Goal: Transaction & Acquisition: Obtain resource

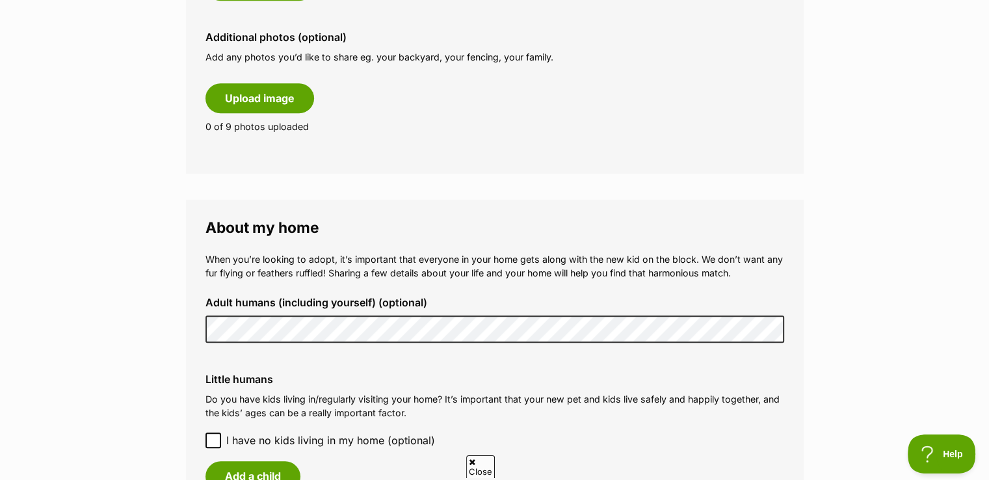
scroll to position [976, 0]
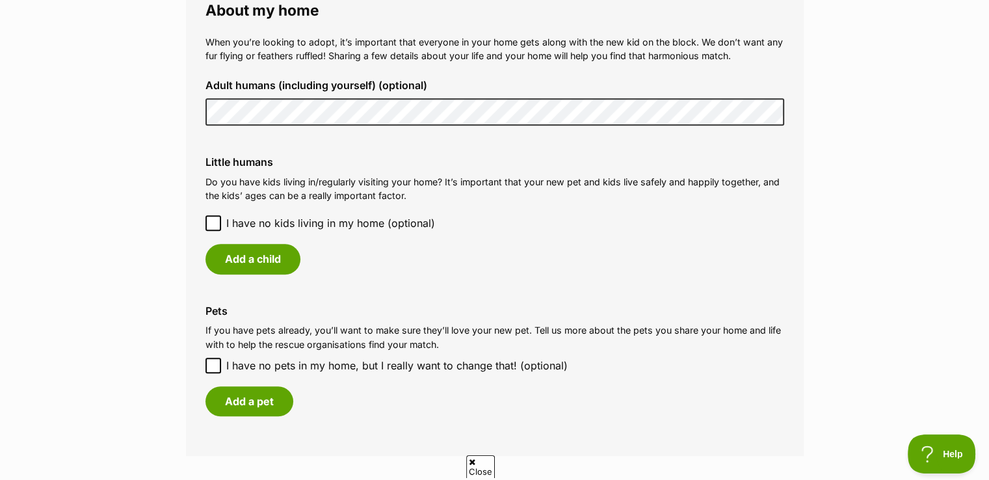
click at [213, 219] on icon at bounding box center [213, 223] width 9 height 9
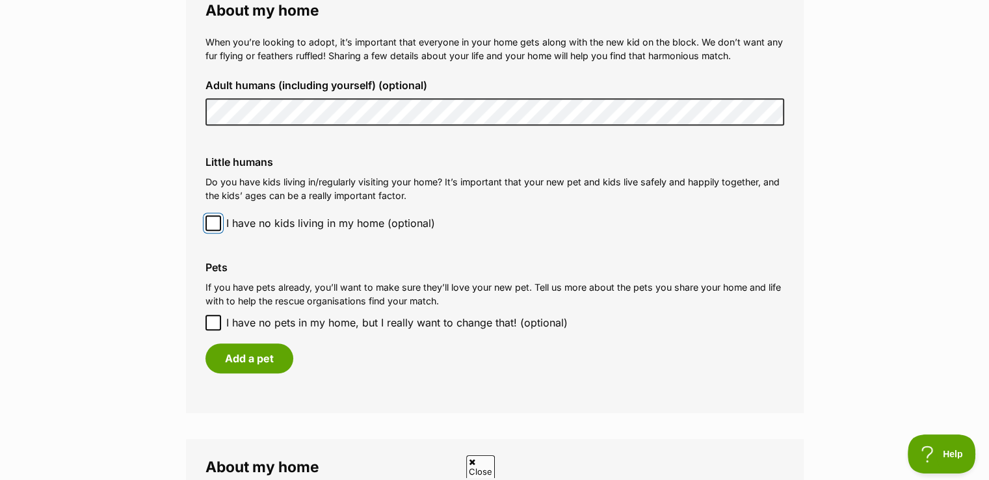
scroll to position [1084, 0]
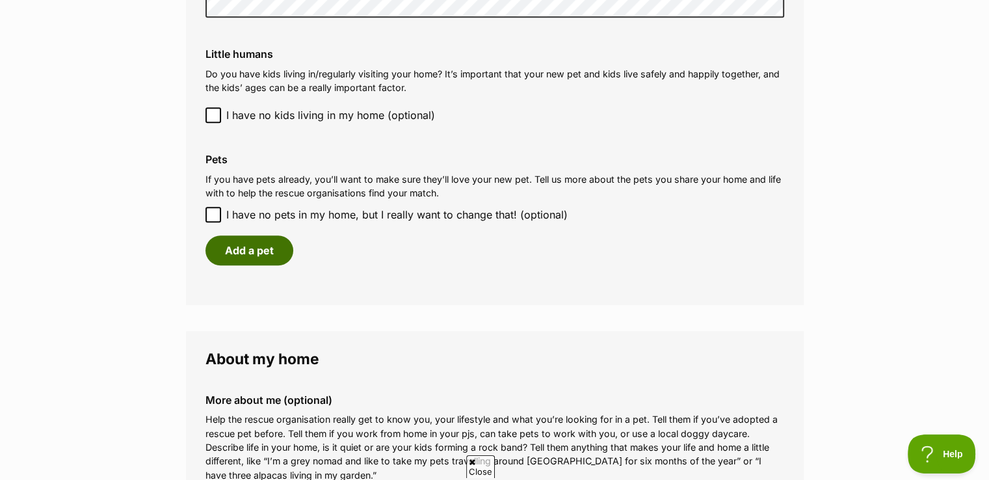
click at [242, 247] on button "Add a pet" at bounding box center [250, 250] width 88 height 30
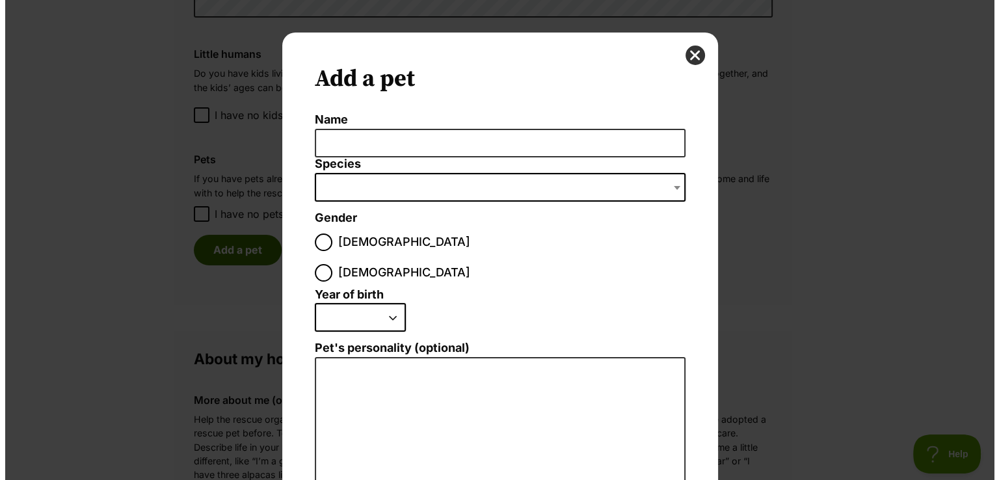
scroll to position [0, 0]
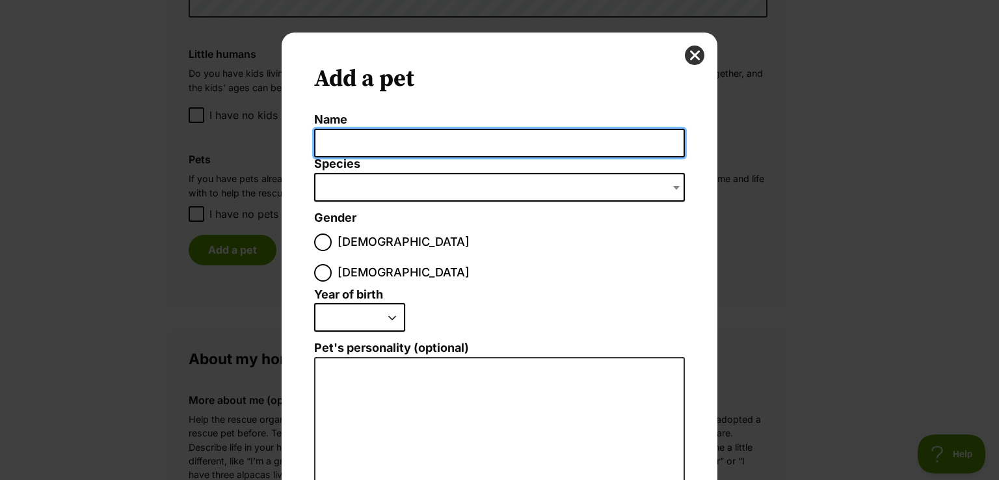
click at [420, 141] on input "Name" at bounding box center [499, 143] width 371 height 29
type input "Mac"
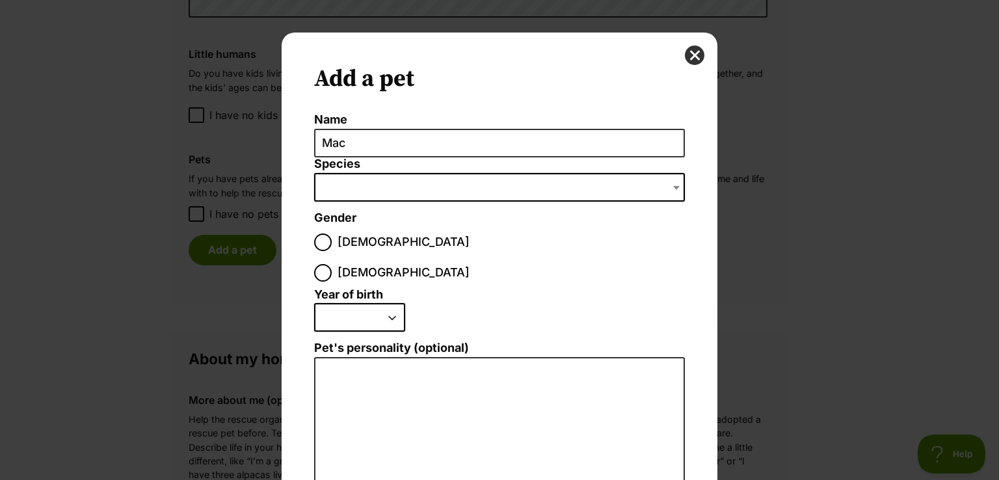
click at [377, 183] on span "Dialog Window - Close (Press escape to close)" at bounding box center [499, 187] width 371 height 29
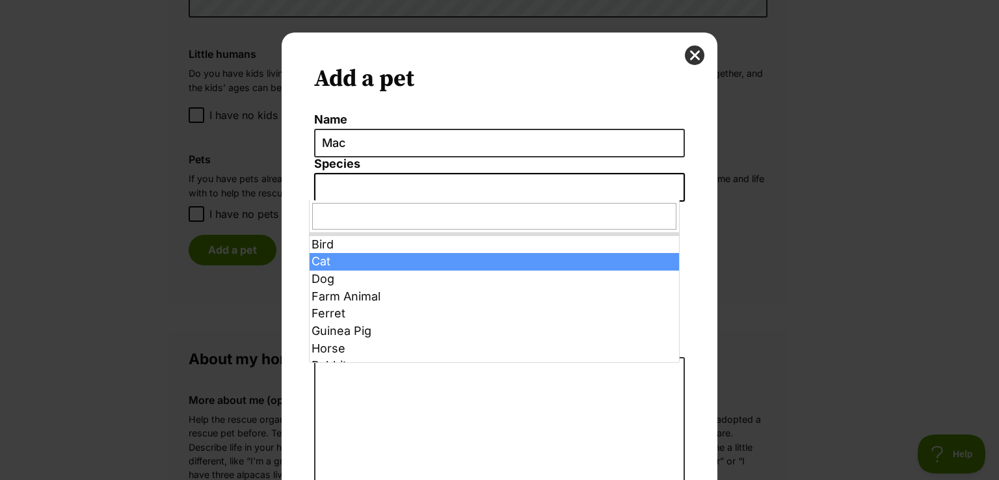
select select "2"
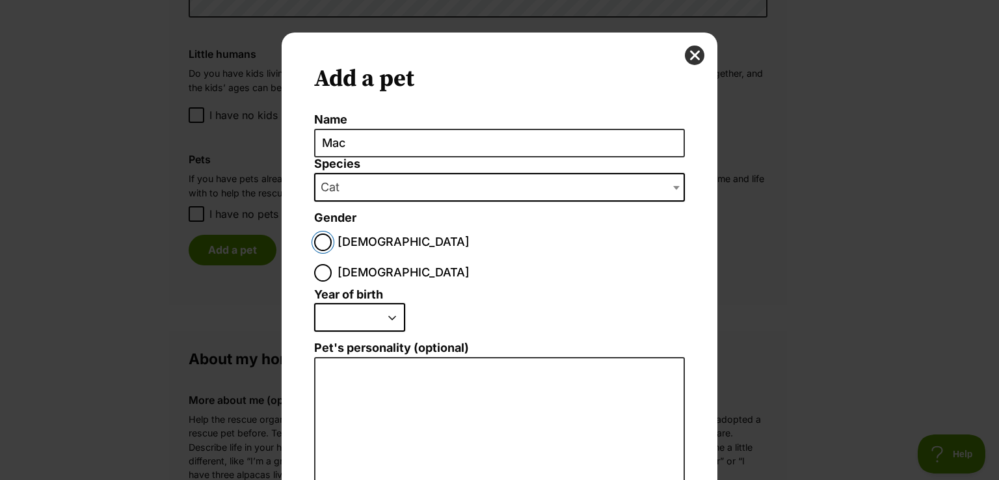
click at [314, 238] on input "Male" at bounding box center [323, 243] width 18 height 18
radio input "true"
click at [388, 303] on select "2025 2024 2023 2022 2021 2020 2019 2018 2017 2016 2015 2014 2013 2012 2011 2010…" at bounding box center [359, 317] width 91 height 29
select select "2025"
click at [314, 303] on select "2025 2024 2023 2022 2021 2020 2019 2018 2017 2016 2015 2014 2013 2012 2011 2010…" at bounding box center [359, 317] width 91 height 29
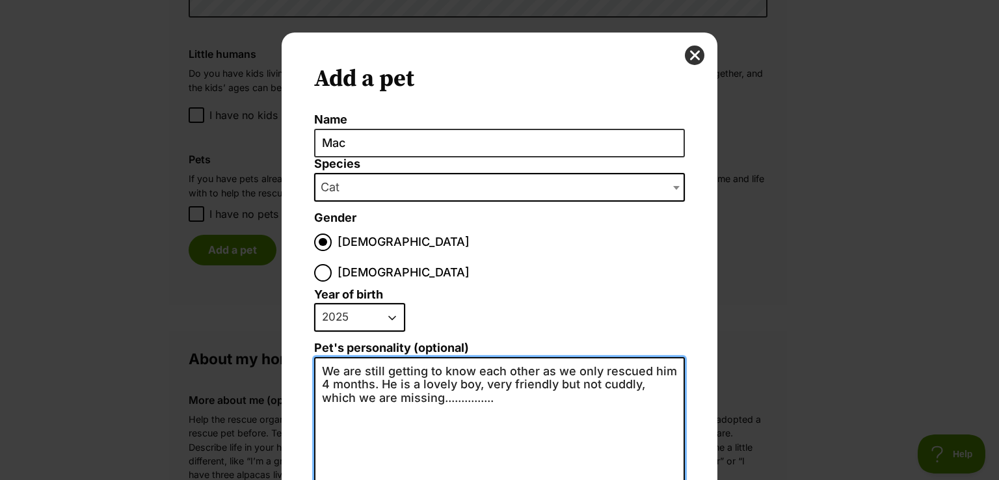
scroll to position [213, 0]
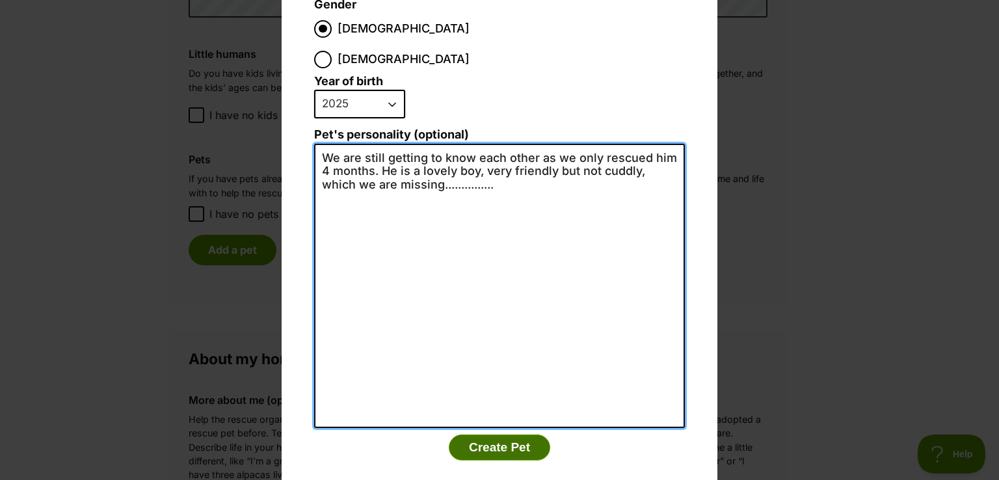
type textarea "We are still getting to know each other as we only rescued him 4 months. He is …"
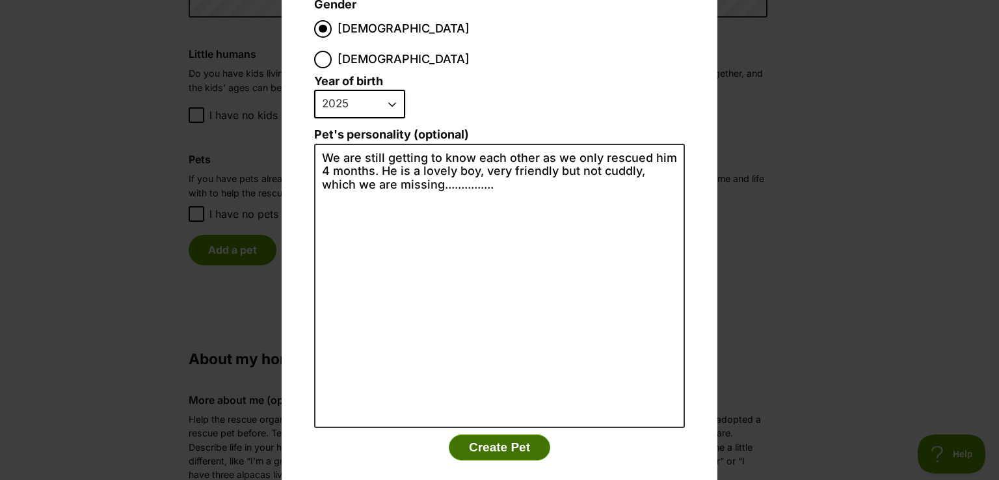
click at [493, 435] on button "Create Pet" at bounding box center [499, 448] width 101 height 26
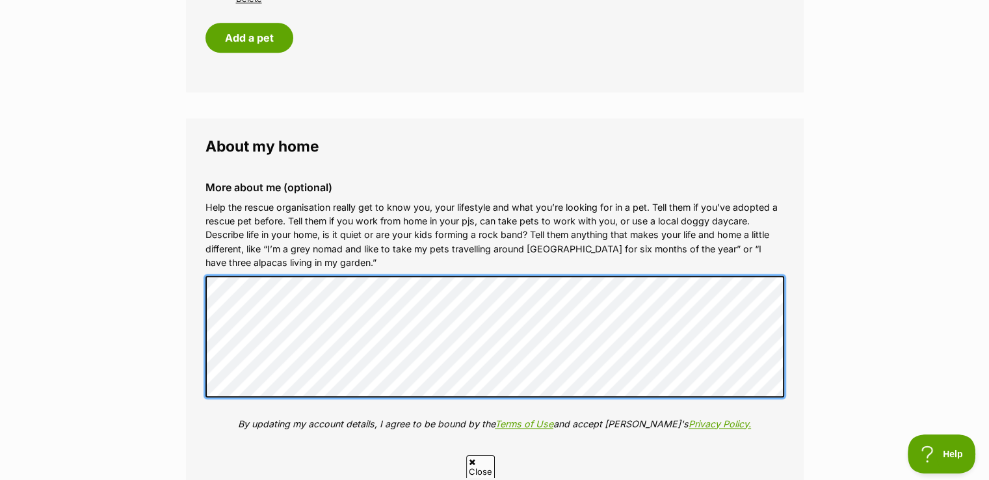
scroll to position [1626, 0]
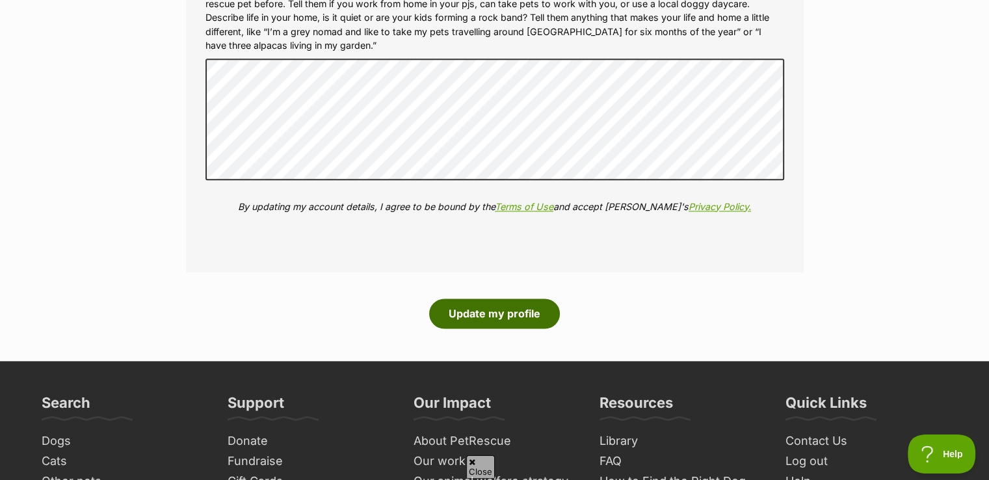
click at [494, 306] on button "Update my profile" at bounding box center [494, 314] width 131 height 30
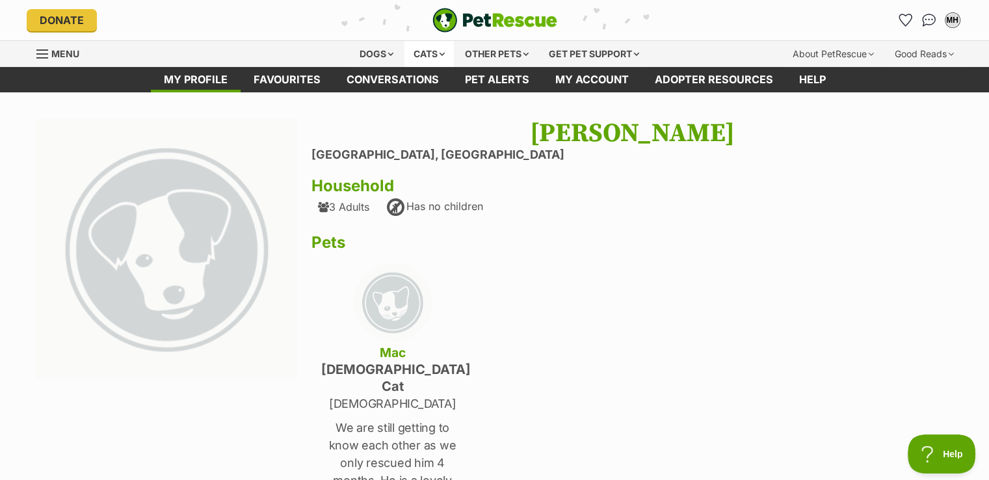
click at [421, 51] on div "Cats" at bounding box center [429, 54] width 49 height 26
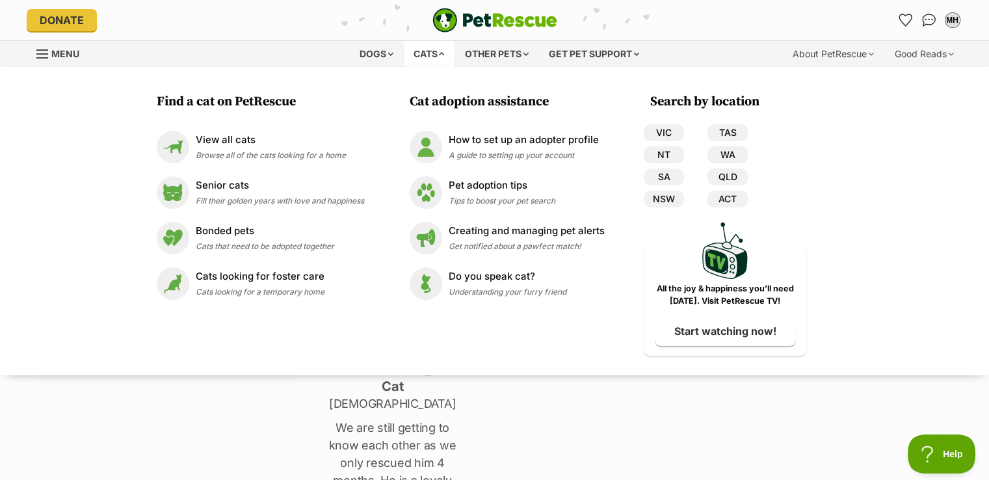
click at [423, 47] on div "Cats" at bounding box center [429, 54] width 49 height 26
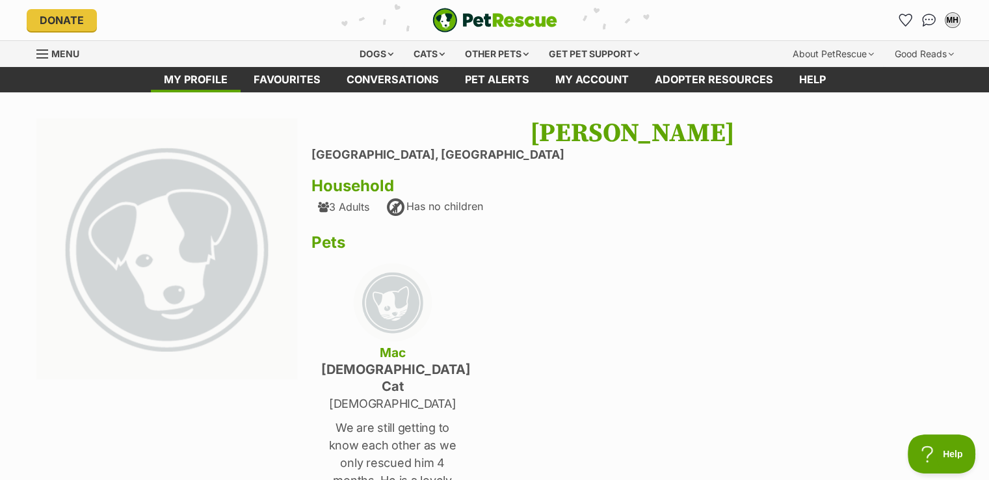
click at [72, 49] on span "Menu" at bounding box center [65, 53] width 28 height 11
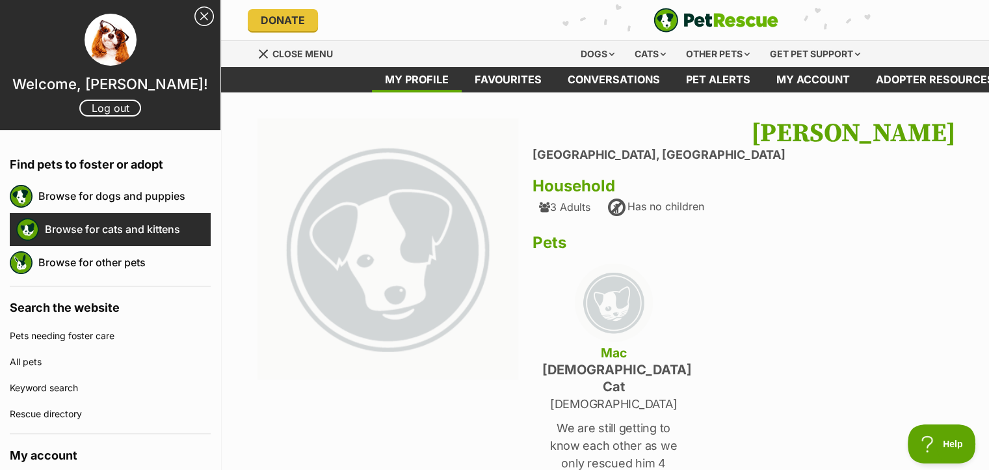
click at [101, 226] on link "Browse for cats and kittens" at bounding box center [128, 228] width 166 height 27
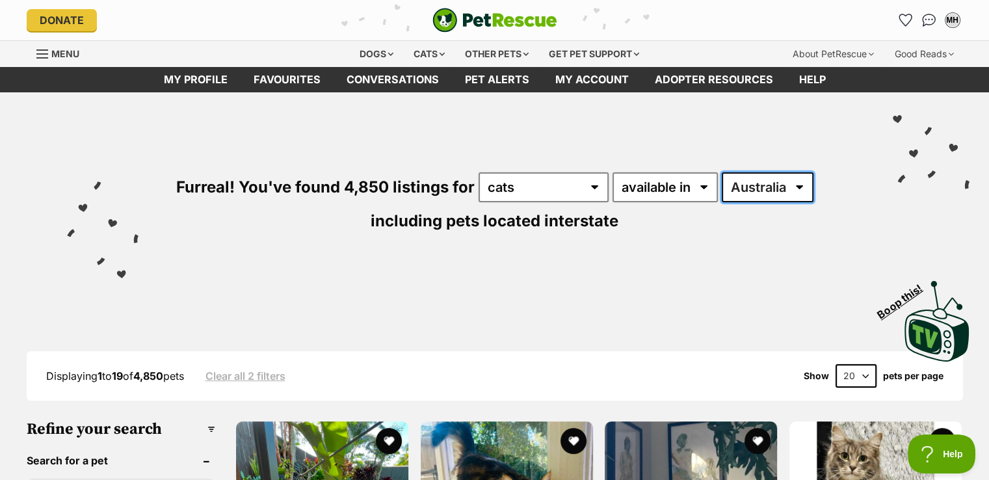
click at [799, 185] on select "Australia ACT NSW NT QLD SA TAS VIC WA" at bounding box center [768, 187] width 92 height 30
select select "NSW"
click at [722, 172] on select "Australia ACT NSW NT QLD SA TAS VIC WA" at bounding box center [768, 187] width 92 height 30
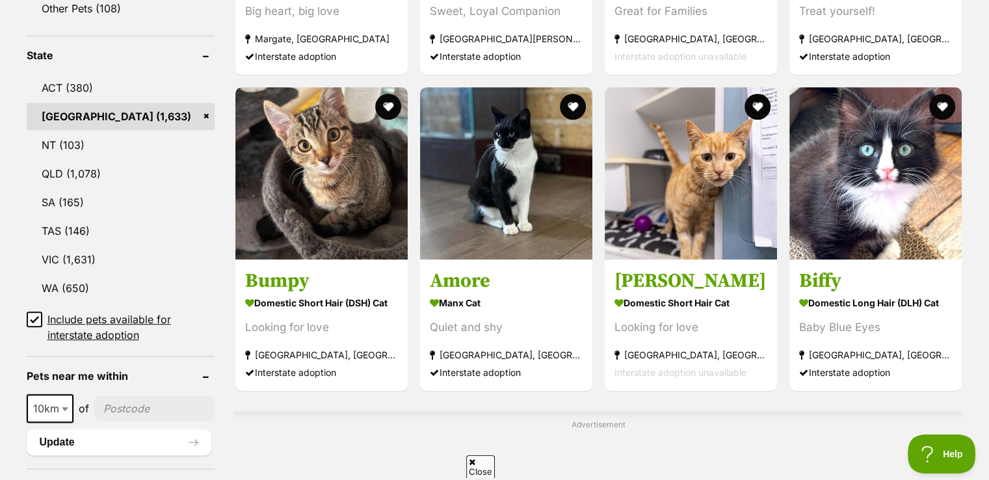
scroll to position [758, 0]
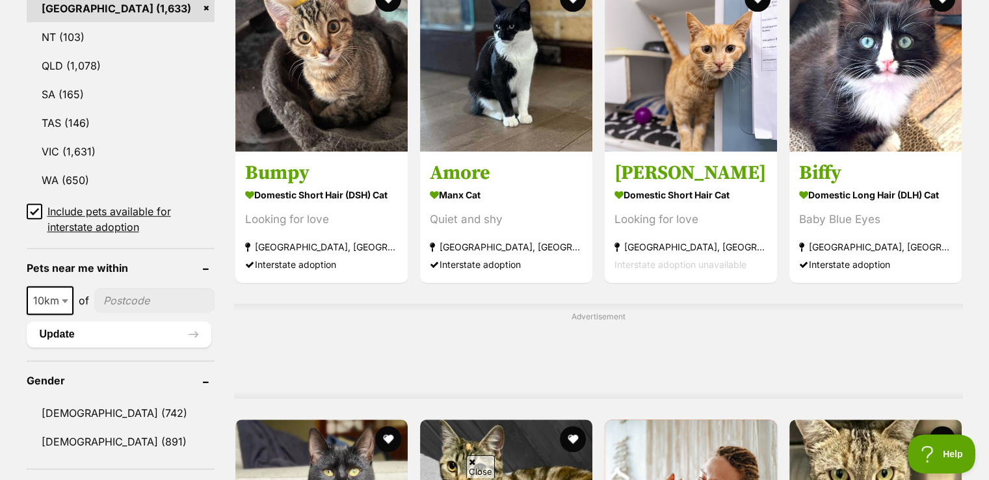
click at [65, 299] on b at bounding box center [65, 301] width 7 height 4
select select "25"
click at [183, 295] on input"] "postcode" at bounding box center [155, 300] width 118 height 25
type input"] "2580"
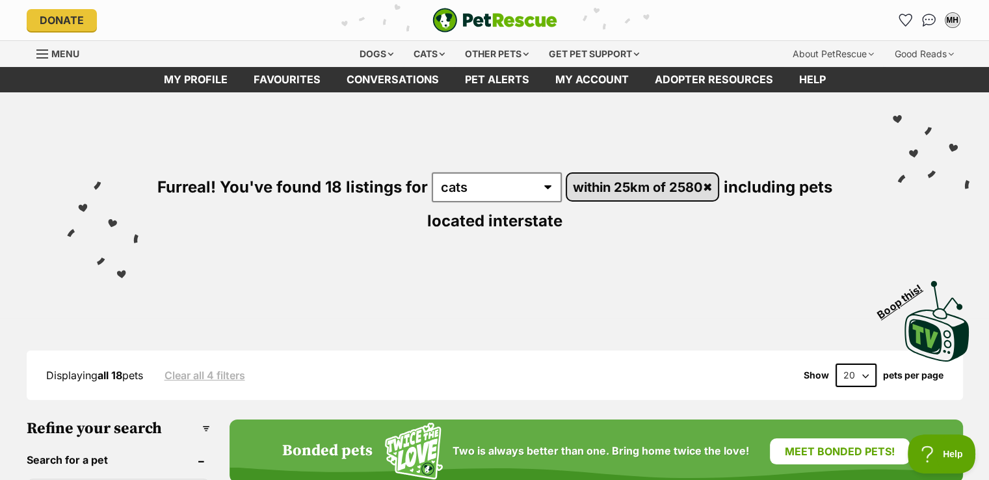
click at [632, 185] on link "within 25km of 2580" at bounding box center [643, 187] width 152 height 27
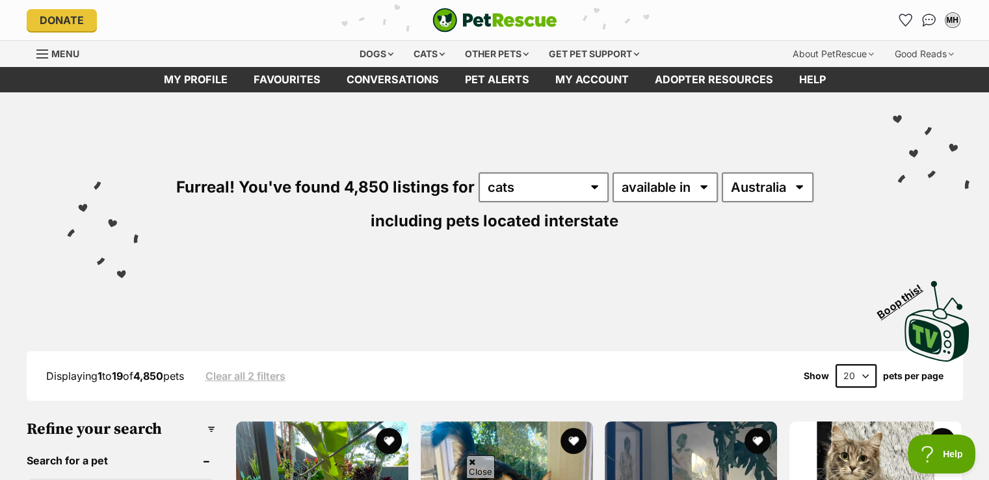
scroll to position [108, 0]
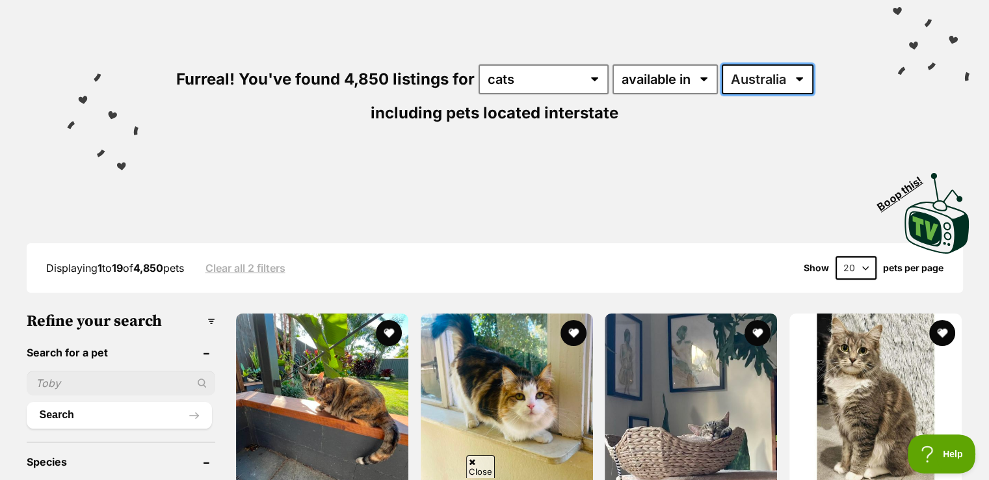
click at [762, 74] on select "Australia ACT NSW NT QLD SA TAS VIC WA" at bounding box center [768, 79] width 92 height 30
select select "NSW"
click at [722, 64] on select "Australia ACT NSW NT QLD SA TAS VIC WA" at bounding box center [768, 79] width 92 height 30
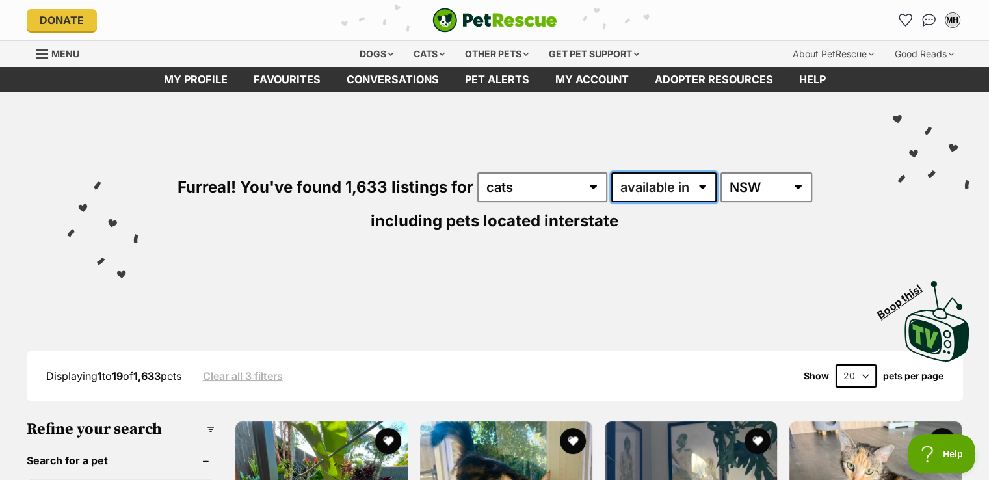
click at [699, 183] on select "available in located in" at bounding box center [663, 187] width 105 height 30
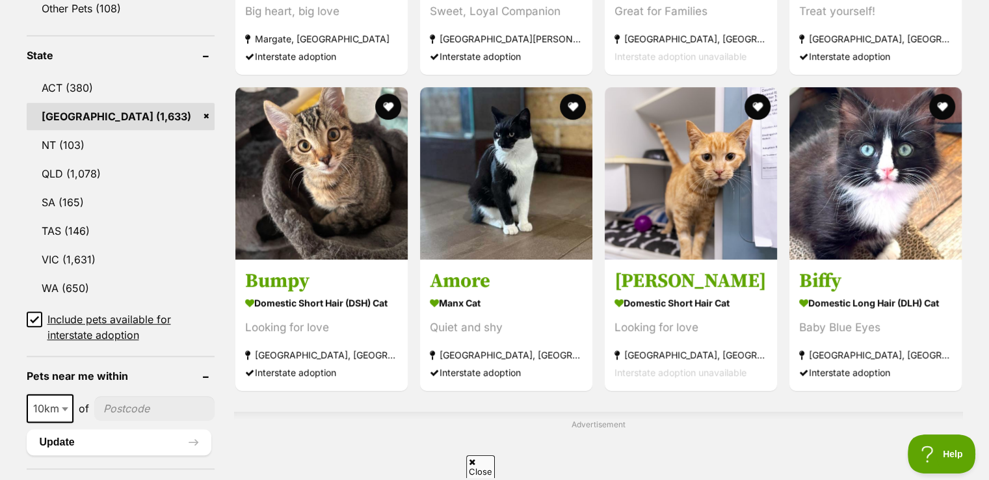
scroll to position [758, 0]
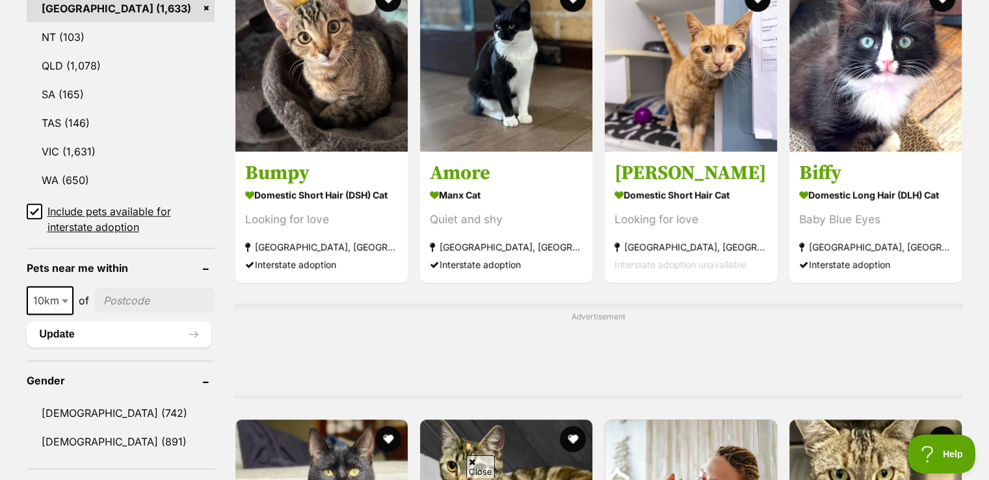
click at [64, 296] on span at bounding box center [66, 300] width 13 height 29
select select "50"
click at [154, 299] on input"] "postcode" at bounding box center [155, 300] width 118 height 25
type input"] "2580"
click at [78, 323] on button "Update" at bounding box center [119, 334] width 185 height 26
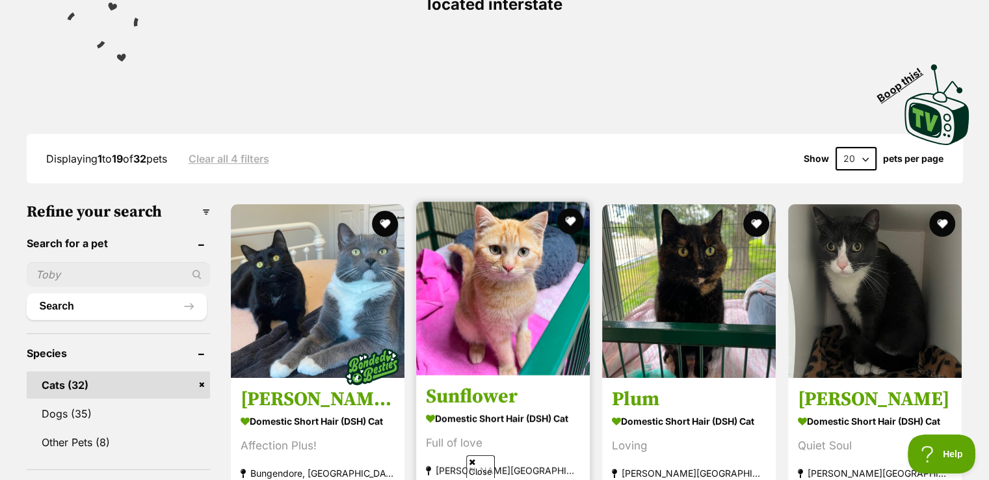
scroll to position [325, 0]
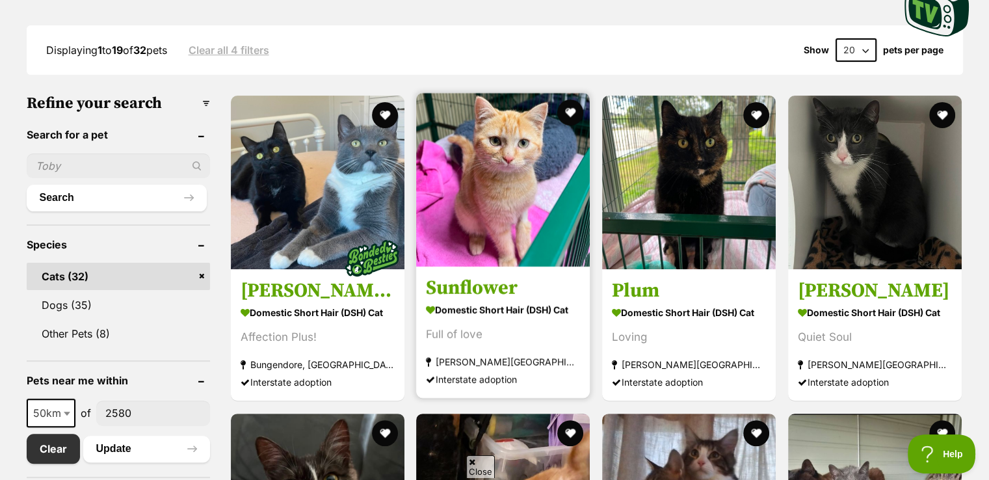
click at [475, 288] on h3 "Sunflower" at bounding box center [503, 288] width 154 height 25
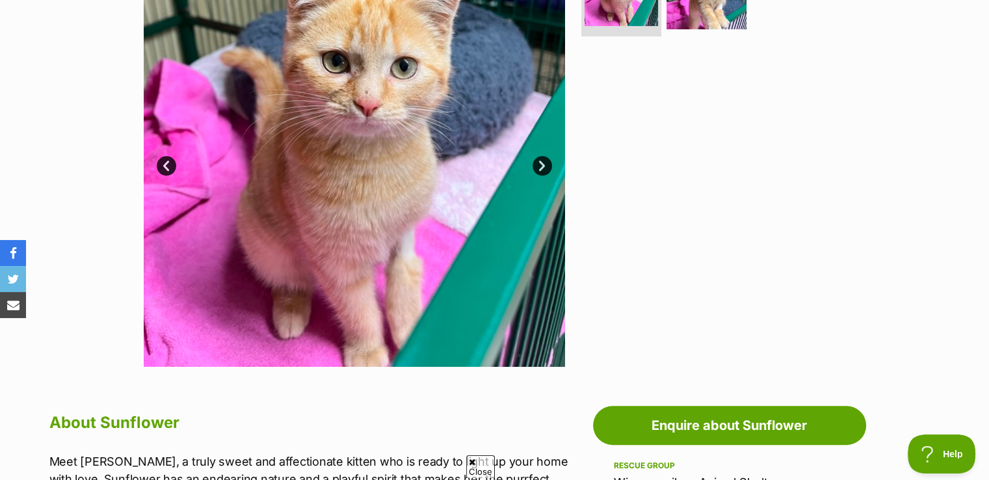
scroll to position [433, 0]
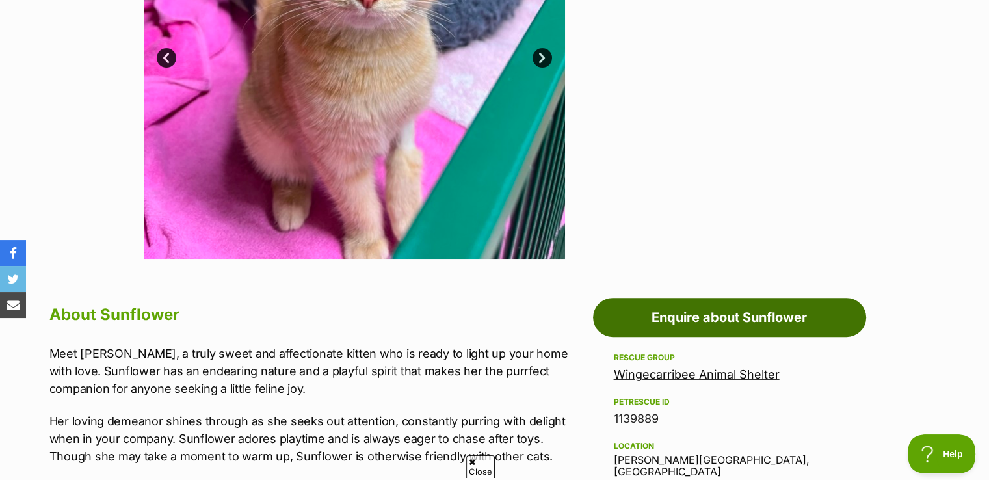
click at [728, 313] on link "Enquire about Sunflower" at bounding box center [729, 317] width 273 height 39
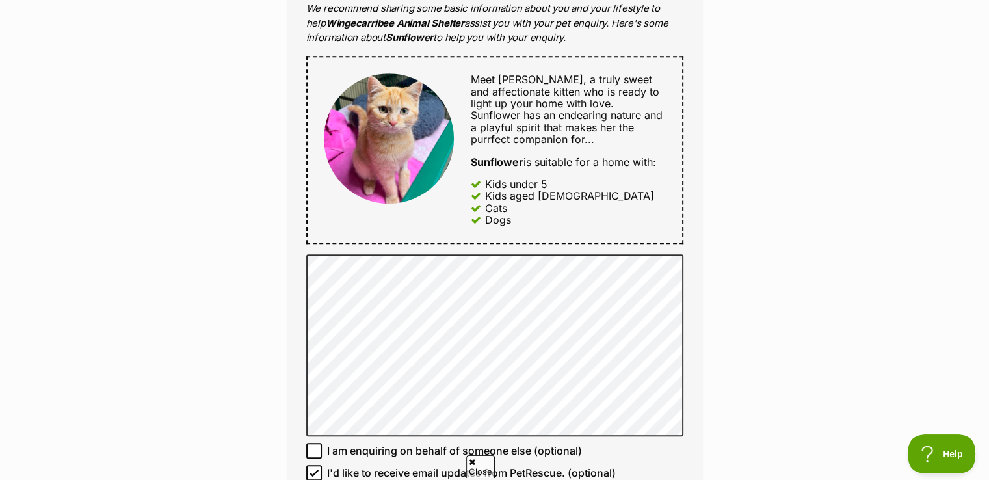
scroll to position [758, 0]
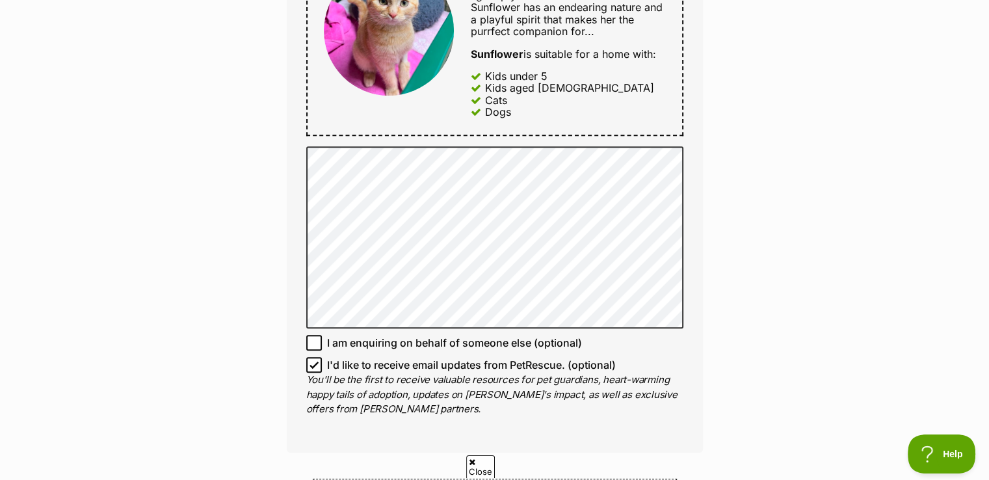
click at [314, 361] on icon at bounding box center [314, 364] width 9 height 9
click at [314, 361] on input "I'd like to receive email updates from PetRescue. (optional)" at bounding box center [314, 365] width 16 height 16
checkbox input "false"
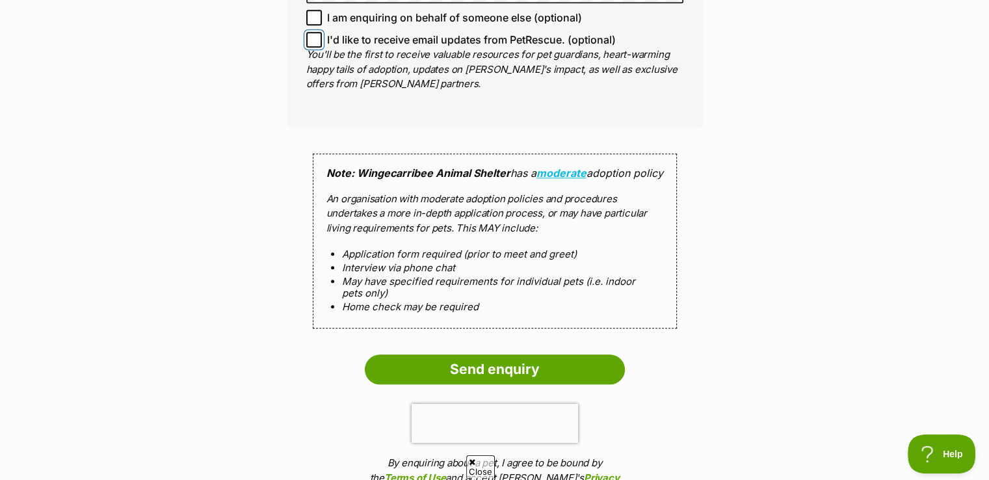
scroll to position [1192, 0]
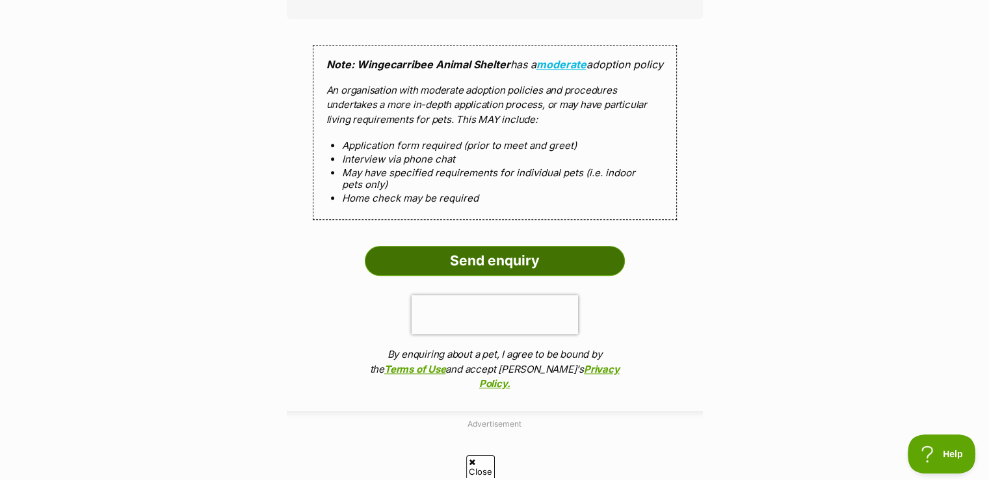
click at [496, 265] on input "Send enquiry" at bounding box center [495, 261] width 260 height 30
